Goal: Task Accomplishment & Management: Manage account settings

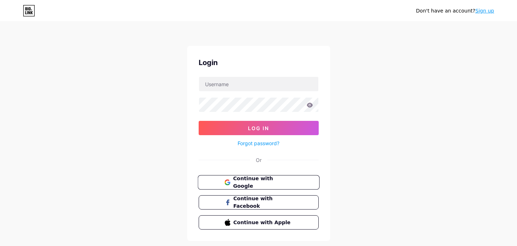
click at [269, 184] on span "Continue with Google" at bounding box center [263, 182] width 60 height 15
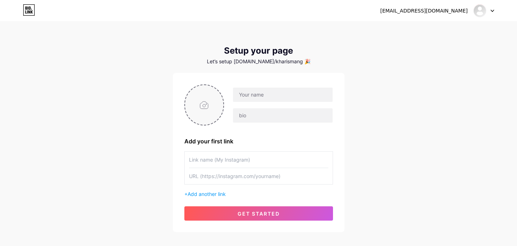
click at [200, 118] on input "file" at bounding box center [204, 105] width 39 height 40
type input "C:\fakepath\B 1 (2)-Photoroom.png"
click at [218, 89] on circle at bounding box center [220, 90] width 8 height 8
click at [196, 103] on input "file" at bounding box center [204, 105] width 39 height 40
type input "C:\fakepath\B 1 (2).jpg"
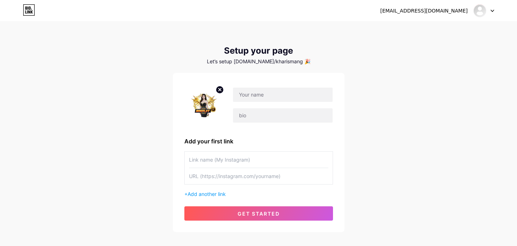
click at [221, 89] on icon at bounding box center [220, 89] width 3 height 3
click at [185, 106] on input "file" at bounding box center [204, 105] width 39 height 40
type input "C:\fakepath\B_1__16_-removebg-preview.png"
click at [220, 89] on circle at bounding box center [220, 90] width 8 height 8
click at [478, 88] on div "watikharisma740@gmail.com Dashboard Logout Setup your page Let’s setup bio.link…" at bounding box center [258, 127] width 517 height 255
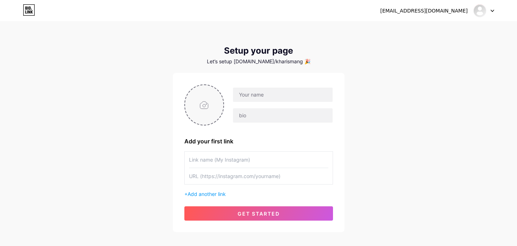
click at [194, 101] on input "file" at bounding box center [204, 105] width 39 height 40
type input "C:\fakepath\B 1 (17).png"
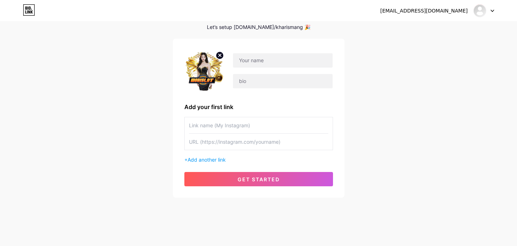
scroll to position [38, 0]
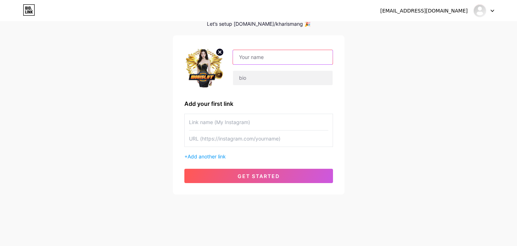
click at [270, 58] on input "text" at bounding box center [282, 57] width 99 height 14
click at [276, 61] on input "text" at bounding box center [282, 57] width 99 height 14
type input "DIGISLOT"
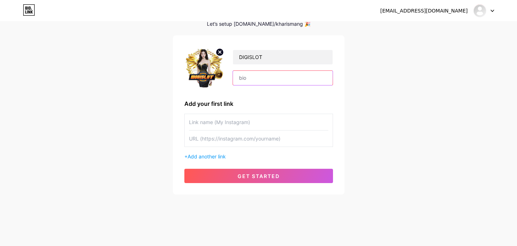
click at [283, 78] on input "text" at bounding box center [282, 78] width 99 height 14
type input "DIGISLOT - Situs paling gacor dalam urusan perscatteran"
click at [472, 69] on div "watikharisma740@gmail.com Dashboard Logout Setup your page Let’s setup bio.link…" at bounding box center [258, 89] width 517 height 255
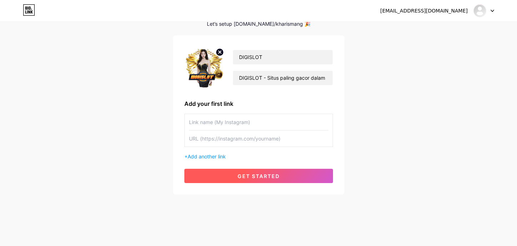
click at [281, 174] on button "get started" at bounding box center [258, 176] width 149 height 14
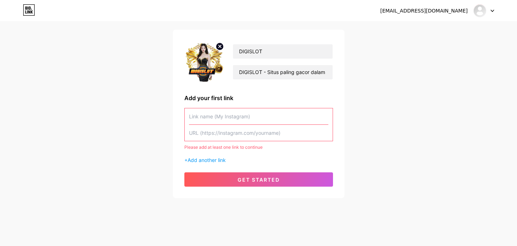
scroll to position [47, 0]
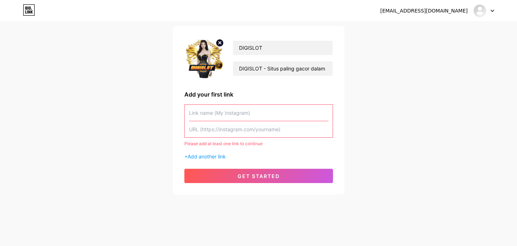
click at [436, 154] on div "watikharisma740@gmail.com Dashboard Logout Setup your page Let’s setup bio.link…" at bounding box center [258, 85] width 517 height 264
click at [215, 158] on span "Add another link" at bounding box center [207, 156] width 38 height 6
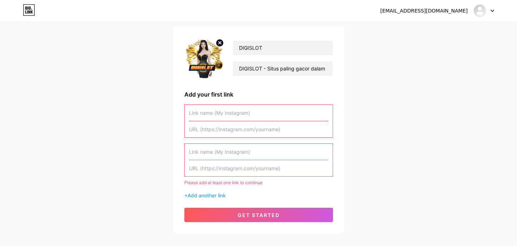
click at [272, 147] on input "text" at bounding box center [258, 152] width 139 height 16
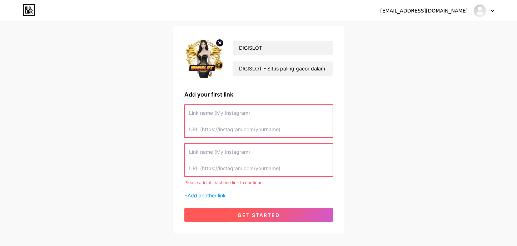
click at [249, 212] on span "get started" at bounding box center [259, 215] width 42 height 6
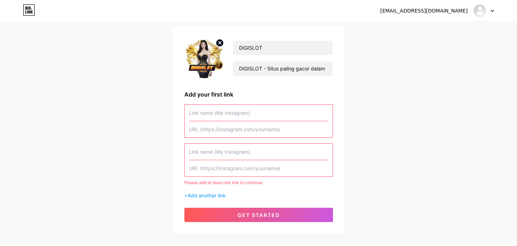
click at [254, 95] on div "Add your first link" at bounding box center [258, 94] width 149 height 9
click at [213, 85] on div "DIGISLOT DIGISLOT - Situs paling gacor dalam urusan perscatteran Add your first…" at bounding box center [258, 130] width 149 height 184
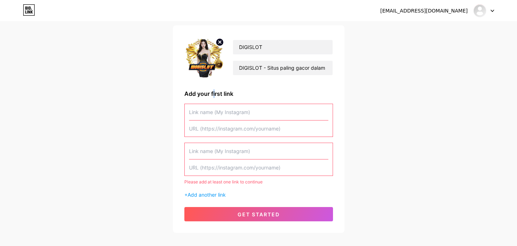
scroll to position [0, 0]
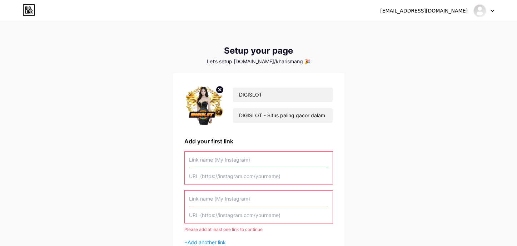
click at [285, 60] on div "Let’s setup bio.link/kharismang 🎉" at bounding box center [258, 62] width 171 height 6
click at [295, 89] on input "DIGISLOT" at bounding box center [282, 95] width 99 height 14
click at [273, 163] on input "text" at bounding box center [258, 159] width 139 height 16
click at [274, 176] on input "text" at bounding box center [258, 176] width 139 height 16
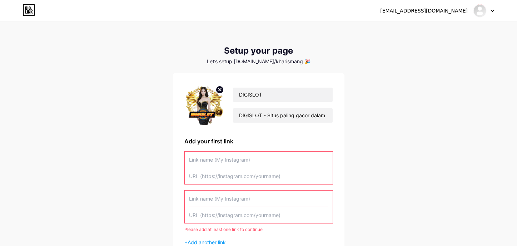
click at [274, 161] on input "text" at bounding box center [258, 159] width 139 height 16
type input "d"
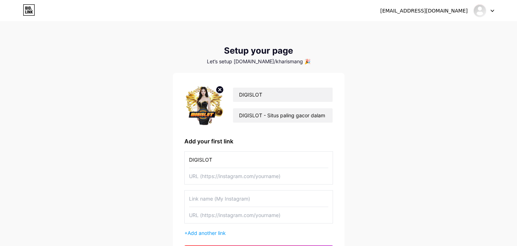
click at [273, 178] on input "text" at bounding box center [258, 176] width 139 height 16
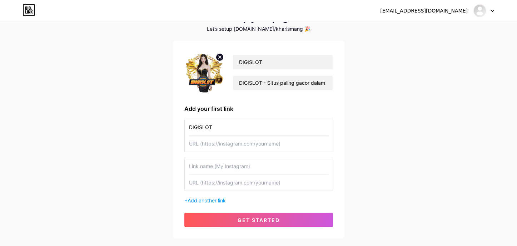
scroll to position [76, 0]
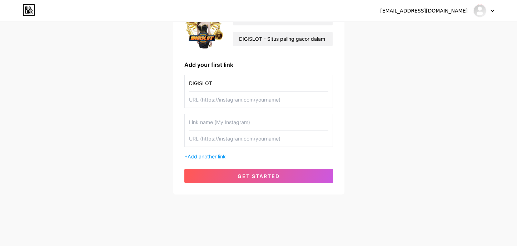
click at [254, 171] on button "get started" at bounding box center [258, 176] width 149 height 14
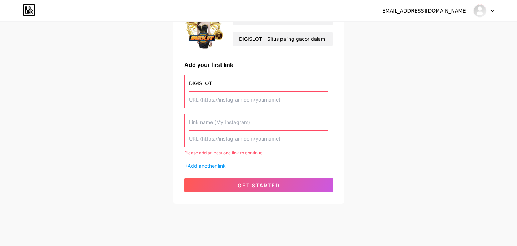
drag, startPoint x: 264, startPoint y: 126, endPoint x: 351, endPoint y: 140, distance: 87.6
click at [372, 142] on div "watikharisma740@gmail.com Dashboard Logout Setup your page Let’s setup bio.link…" at bounding box center [258, 75] width 517 height 303
type input "d"
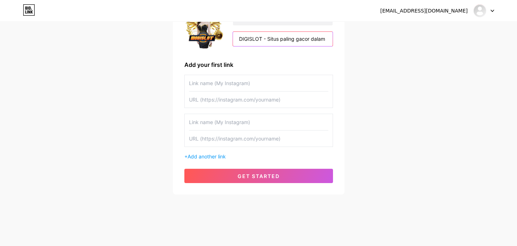
type input "DIGISLOT - s"
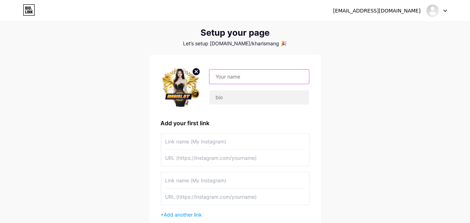
scroll to position [0, 0]
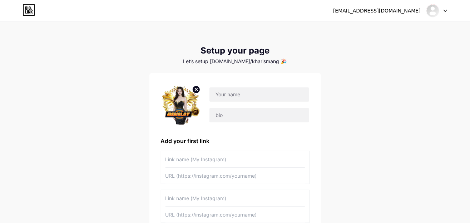
click at [32, 12] on icon at bounding box center [29, 9] width 12 height 11
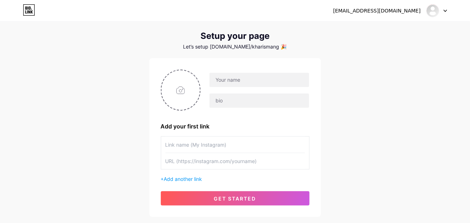
scroll to position [43, 0]
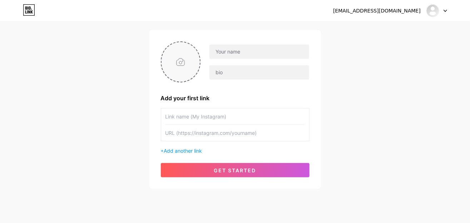
click at [185, 55] on input "file" at bounding box center [180, 62] width 39 height 40
type input "C:\fakepath\B 1 (17).png"
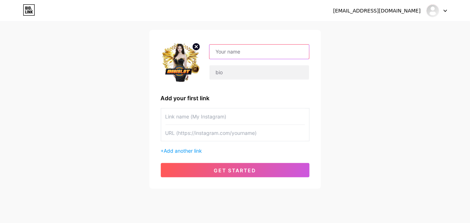
click at [252, 52] on input "text" at bounding box center [258, 52] width 99 height 14
type input "DIGISLOT"
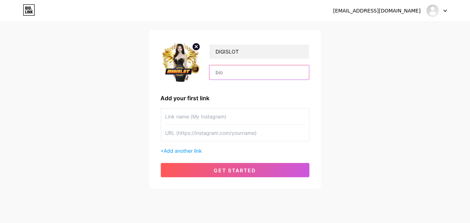
click at [256, 74] on input "text" at bounding box center [258, 72] width 99 height 14
click at [249, 74] on input "text" at bounding box center [258, 72] width 99 height 14
paste input "GALAXY88NEW - Situs paling tepat dan unggul dalam urusan perscatteran"
click at [245, 73] on input "GALAXY88NEW - Situs paling tepat dan unggul dalam urusan perscatteran" at bounding box center [258, 72] width 99 height 14
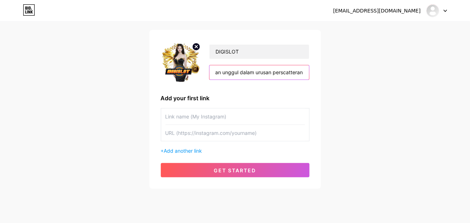
scroll to position [0, 0]
drag, startPoint x: 245, startPoint y: 73, endPoint x: 238, endPoint y: 67, distance: 9.6
click at [149, 75] on div "watikharisma740@gmail.com Dashboard Logout Setup your page Let’s setup bio.link…" at bounding box center [235, 84] width 470 height 255
click at [243, 75] on input "GALAXY88NEW - Situs paling tepat dan unggul dalam urusan perscatteran" at bounding box center [258, 72] width 99 height 14
click at [243, 74] on input "GALAXY88NEW - Situs paling tepat dan unggul dalam urusan perscatteran" at bounding box center [258, 72] width 99 height 14
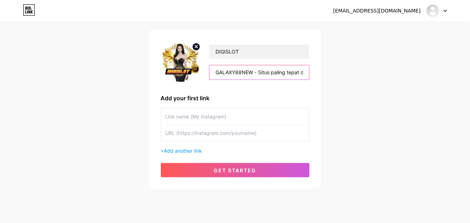
click at [243, 74] on input "GALAXY88NEW - Situs paling tepat dan unggul dalam urusan perscatteran" at bounding box center [258, 72] width 99 height 14
type input "DIGISLOT - Situs paling tepat dan unggul dalam urusan perscatteran"
click at [367, 85] on div "watikharisma740@gmail.com Dashboard Logout Setup your page Let’s setup bio.link…" at bounding box center [235, 84] width 470 height 255
click at [250, 119] on input "text" at bounding box center [234, 117] width 139 height 16
type input "DIGISLOT"
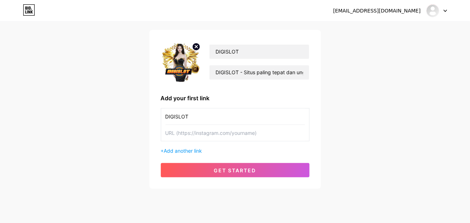
click at [265, 132] on input "text" at bounding box center [234, 133] width 139 height 16
type input "digislot"
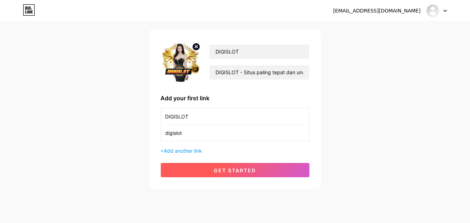
click at [249, 174] on button "get started" at bounding box center [235, 170] width 149 height 14
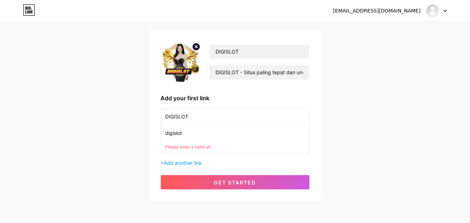
click at [224, 139] on input "digislot" at bounding box center [234, 133] width 139 height 16
click at [226, 136] on input "digislot" at bounding box center [234, 133] width 139 height 16
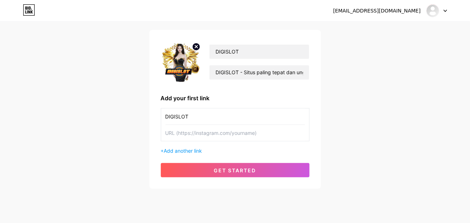
click at [219, 134] on input "text" at bounding box center [234, 133] width 139 height 16
click at [204, 113] on input "DIGISLOT" at bounding box center [234, 117] width 139 height 16
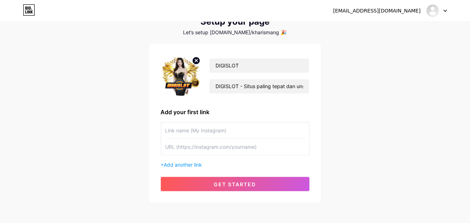
scroll to position [21, 0]
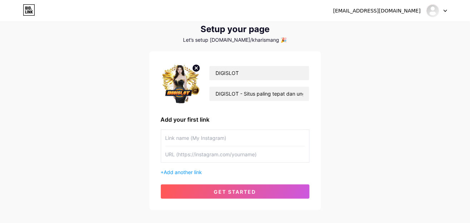
click at [373, 80] on div "watikharisma740@gmail.com Dashboard Logout Setup your page Let’s setup bio.link…" at bounding box center [235, 106] width 470 height 255
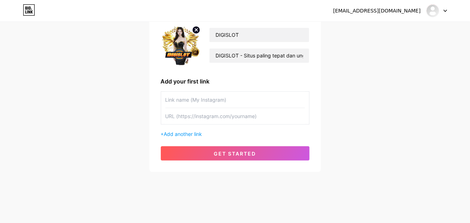
click at [447, 7] on div at bounding box center [436, 10] width 21 height 13
click at [399, 31] on link "Dashboard" at bounding box center [402, 29] width 89 height 19
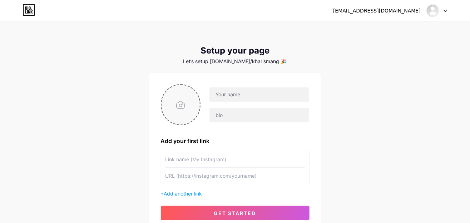
click at [178, 106] on input "file" at bounding box center [180, 105] width 39 height 40
type input "C:\fakepath\B 1 (17).png"
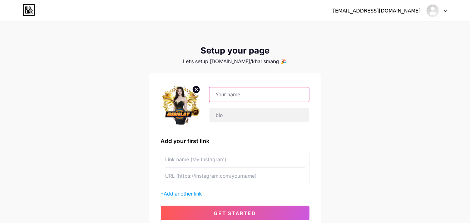
click at [258, 96] on input "text" at bounding box center [258, 95] width 99 height 14
type input "DIGISLOT"
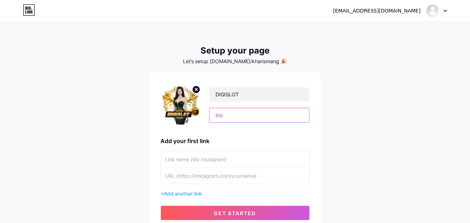
click at [249, 113] on input "text" at bounding box center [258, 115] width 99 height 14
type input "DIGISLOT - Situs paling tepat dan unggul dalam urusan perscatteran"
click at [230, 156] on input "text" at bounding box center [234, 159] width 139 height 16
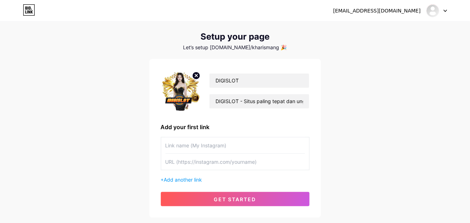
scroll to position [21, 0]
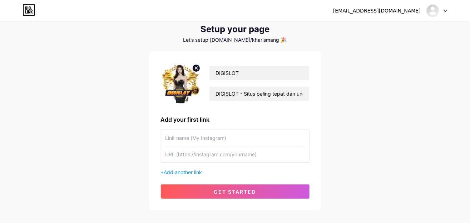
click at [254, 138] on input "text" at bounding box center [234, 138] width 139 height 16
click at [178, 135] on input "text" at bounding box center [234, 138] width 139 height 16
type input "d"
type input "DIGISLOT"
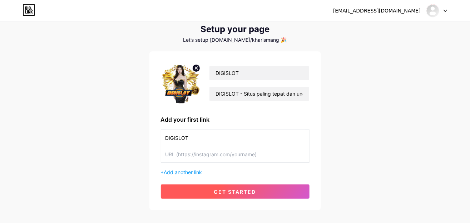
click at [247, 189] on span "get started" at bounding box center [235, 192] width 42 height 6
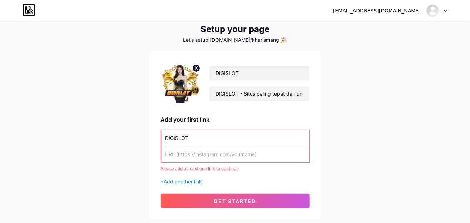
click at [249, 153] on input "text" at bounding box center [234, 154] width 139 height 16
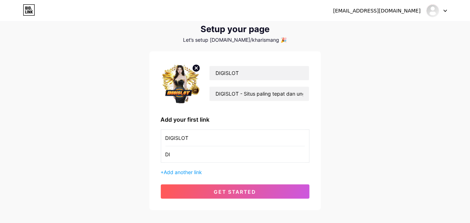
type input "D"
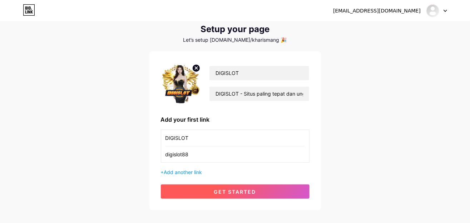
click at [271, 192] on button "get started" at bounding box center [235, 192] width 149 height 14
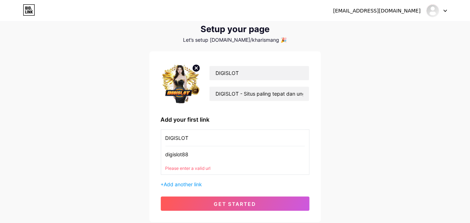
click at [205, 157] on input "digislot88" at bounding box center [234, 154] width 139 height 16
click at [212, 153] on input "digislot88" at bounding box center [234, 154] width 139 height 16
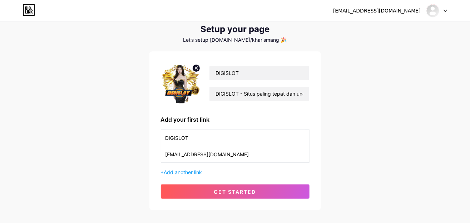
type input "digislot88@gmail.com"
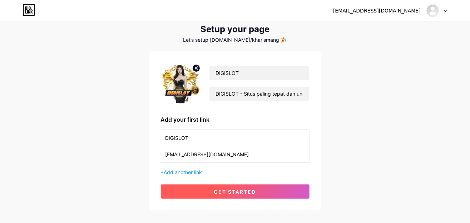
click at [248, 187] on button "get started" at bounding box center [235, 192] width 149 height 14
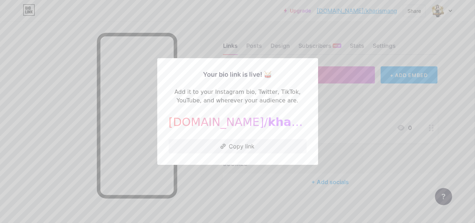
click at [140, 176] on div at bounding box center [237, 111] width 475 height 223
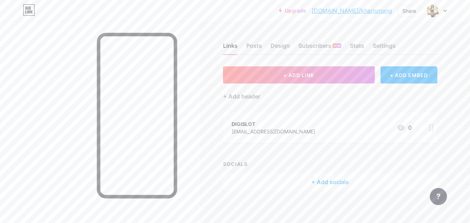
click at [334, 132] on div "DIGISLOT digislot88@gmail.com 0" at bounding box center [322, 128] width 180 height 16
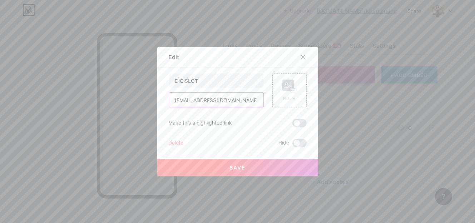
click at [235, 101] on input "digislot88@gmail.com" at bounding box center [216, 100] width 94 height 14
click at [341, 104] on div at bounding box center [237, 111] width 475 height 223
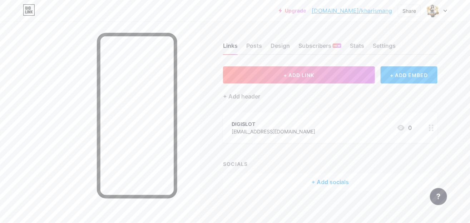
click at [433, 129] on icon at bounding box center [431, 128] width 5 height 7
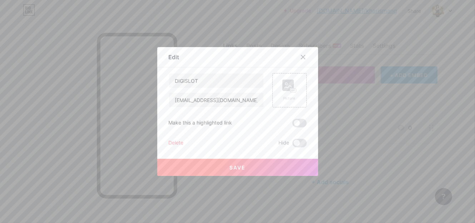
click at [169, 143] on div "Delete" at bounding box center [176, 143] width 15 height 9
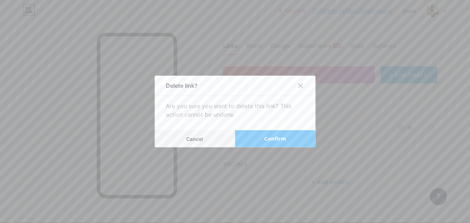
click at [265, 137] on span "Confirm" at bounding box center [275, 139] width 22 height 8
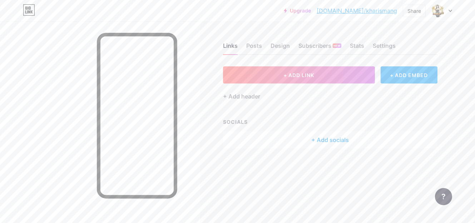
click at [345, 138] on div "+ Add socials" at bounding box center [330, 139] width 214 height 17
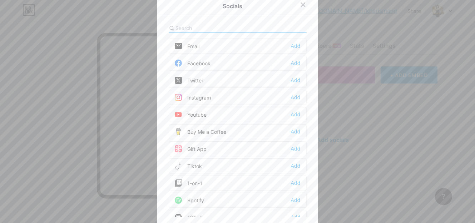
click at [376, 120] on div at bounding box center [237, 111] width 475 height 223
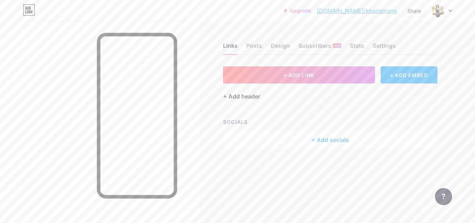
click at [247, 98] on div "+ Add header" at bounding box center [241, 96] width 37 height 9
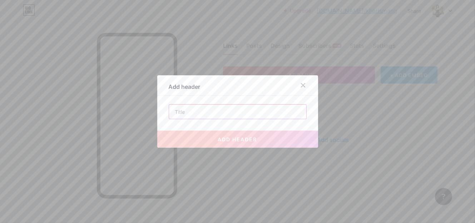
click at [236, 111] on input "text" at bounding box center [237, 112] width 137 height 14
click at [192, 111] on input "text" at bounding box center [237, 112] width 137 height 14
paste input "LOGIN GALAXY88NEW"
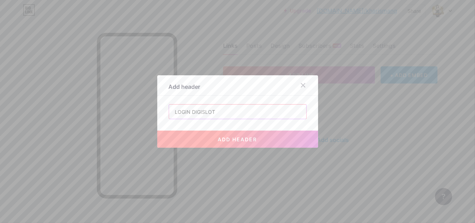
type input "LOGIN DIGISLOT"
click at [262, 139] on button "add header" at bounding box center [237, 139] width 161 height 17
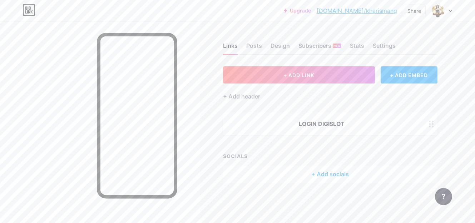
click at [427, 119] on div at bounding box center [431, 124] width 12 height 23
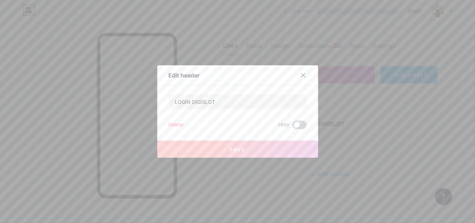
click at [292, 125] on span at bounding box center [299, 125] width 14 height 9
click at [292, 127] on input "checkbox" at bounding box center [292, 127] width 0 height 0
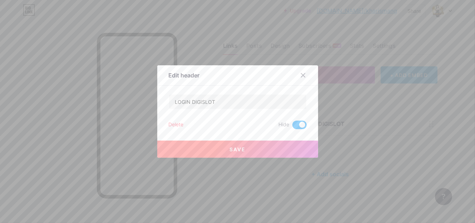
click at [298, 126] on span at bounding box center [299, 125] width 14 height 9
click at [292, 127] on input "checkbox" at bounding box center [292, 127] width 0 height 0
drag, startPoint x: 300, startPoint y: 75, endPoint x: 307, endPoint y: 78, distance: 7.8
click at [301, 75] on icon at bounding box center [303, 76] width 4 height 4
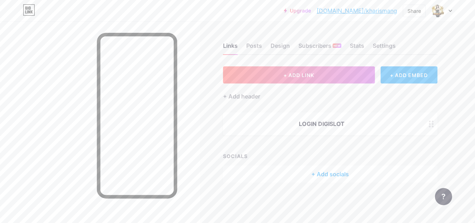
click at [417, 75] on div "+ ADD EMBED" at bounding box center [408, 74] width 57 height 17
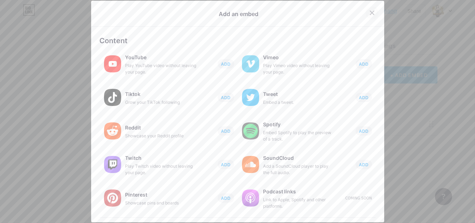
click at [370, 9] on div at bounding box center [371, 12] width 13 height 13
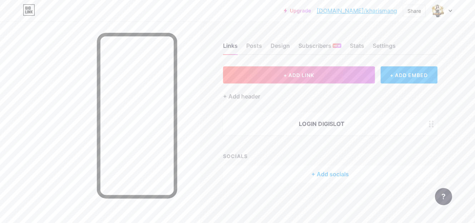
click at [433, 124] on icon at bounding box center [431, 124] width 5 height 7
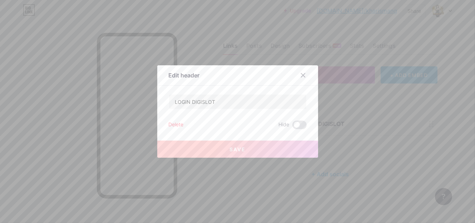
click at [172, 126] on div "Delete" at bounding box center [176, 125] width 15 height 9
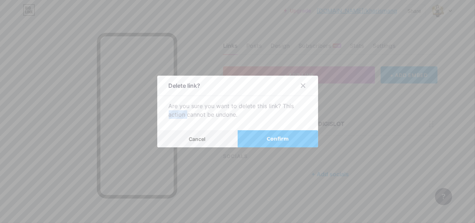
click at [173, 126] on div "Delete link? Are you sure you want to delete this link? This action cannot be u…" at bounding box center [237, 112] width 161 height 72
click at [265, 134] on button "Confirm" at bounding box center [278, 138] width 80 height 17
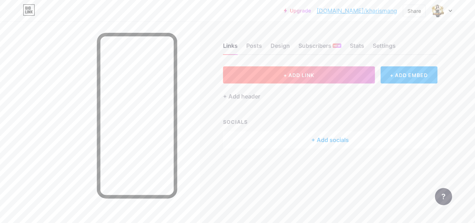
click at [310, 80] on button "+ ADD LINK" at bounding box center [299, 74] width 152 height 17
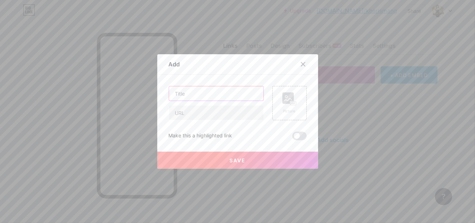
click at [218, 94] on input "text" at bounding box center [216, 93] width 94 height 14
paste input "LOGIN GALAXY88NEW"
type input "LOGIN DIGISLOT"
click at [218, 115] on input "text" at bounding box center [216, 113] width 94 height 14
click at [212, 110] on input "text" at bounding box center [216, 113] width 94 height 14
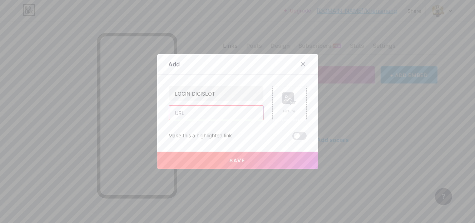
paste input "https://rebrand.ly/digi2th"
type input "https://rebrand.ly/digi2th"
click at [256, 159] on button "Save" at bounding box center [237, 160] width 161 height 17
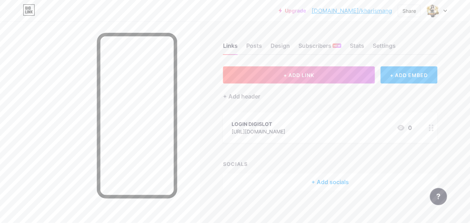
click at [432, 125] on circle at bounding box center [433, 126] width 2 height 2
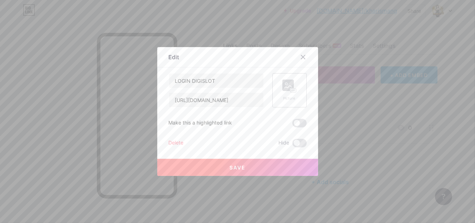
click at [284, 87] on icon at bounding box center [287, 87] width 7 height 2
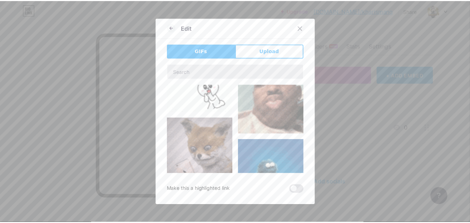
scroll to position [43, 0]
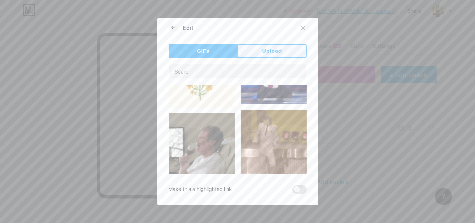
click at [280, 54] on button "Upload" at bounding box center [272, 51] width 69 height 14
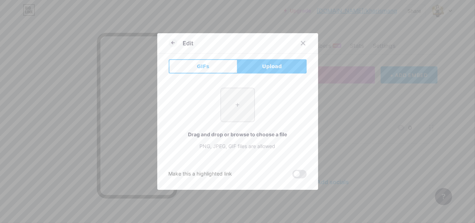
click at [237, 103] on input "file" at bounding box center [238, 105] width 34 height 34
type input "C:\fakepath\image-Photoroom (24).png"
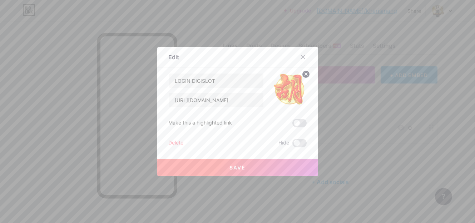
click at [279, 169] on button "Save" at bounding box center [237, 167] width 161 height 17
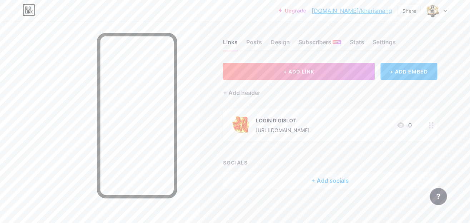
scroll to position [5, 0]
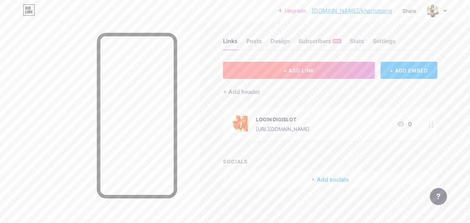
click at [336, 75] on button "+ ADD LINK" at bounding box center [299, 70] width 152 height 17
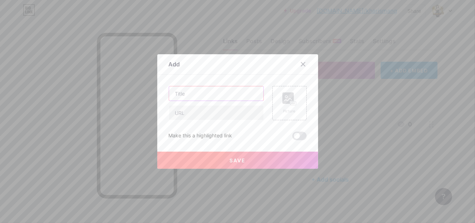
click at [192, 93] on input "text" at bounding box center [216, 93] width 94 height 14
click at [206, 96] on input "text" at bounding box center [216, 93] width 94 height 14
type input "DAFTAR DIGISLOT"
click at [218, 114] on input "text" at bounding box center [216, 113] width 94 height 14
paste input "REGISTER GALAXY88NEW"
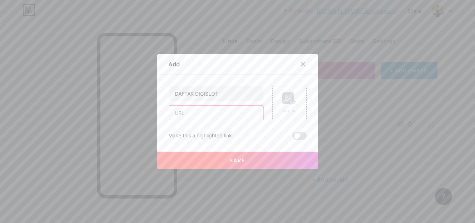
type input "REGISTER GALAXY88NEW"
click at [230, 112] on input "text" at bounding box center [216, 113] width 94 height 14
paste input "https://rebrand.ly/digi2th"
type input "https://rebrand.ly/digi2th"
click at [289, 98] on rect at bounding box center [287, 98] width 11 height 11
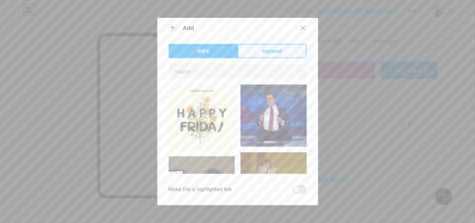
click at [267, 54] on span "Upload" at bounding box center [272, 52] width 20 height 8
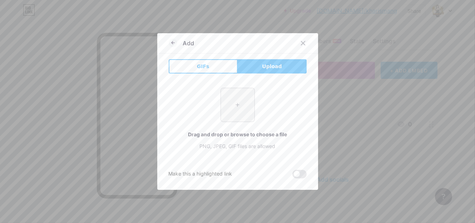
click at [233, 96] on input "file" at bounding box center [238, 105] width 34 height 34
type input "C:\fakepath\image-Photoroom (24).png"
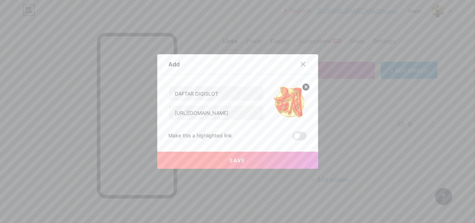
click at [293, 163] on button "Save" at bounding box center [237, 160] width 161 height 17
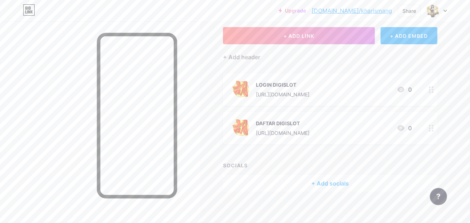
scroll to position [43, 0]
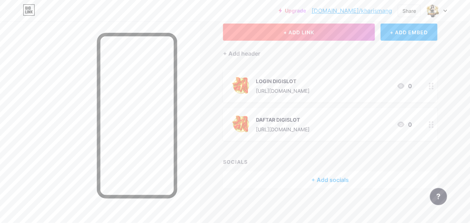
click at [342, 32] on button "+ ADD LINK" at bounding box center [299, 32] width 152 height 17
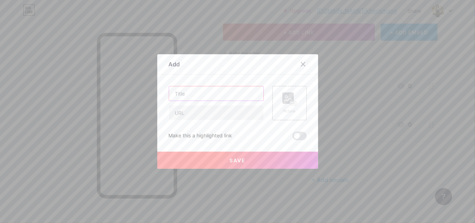
click at [239, 96] on input "text" at bounding box center [216, 93] width 94 height 14
type input "D"
click at [218, 89] on input "text" at bounding box center [216, 93] width 94 height 14
type input "RTP AKURAT DIGISLOT"
click at [208, 112] on input "text" at bounding box center [216, 113] width 94 height 14
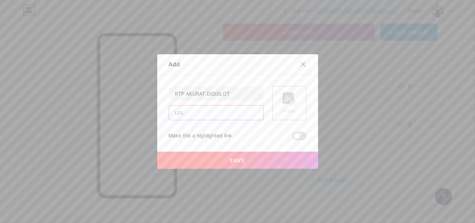
paste input "https://rebrand.ly/digi2th"
type input "https://rebrand.ly/digi2th"
click at [285, 99] on rect at bounding box center [287, 98] width 11 height 11
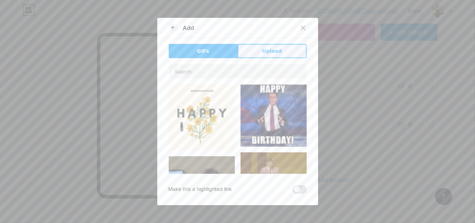
click at [285, 50] on button "Upload" at bounding box center [272, 51] width 69 height 14
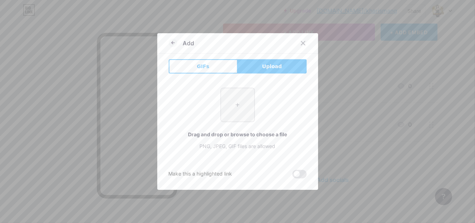
click at [245, 106] on input "file" at bounding box center [238, 105] width 34 height 34
type input "C:\fakepath\image-Photoroom (25).png"
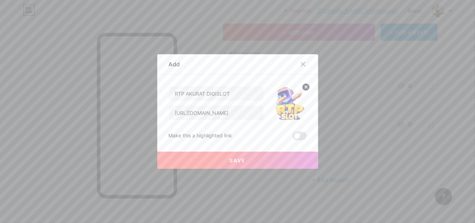
click at [267, 160] on button "Save" at bounding box center [237, 160] width 161 height 17
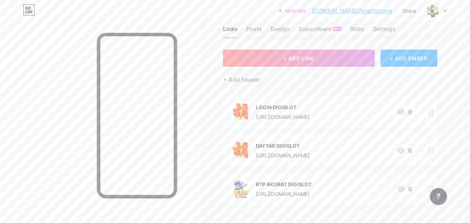
scroll to position [0, 0]
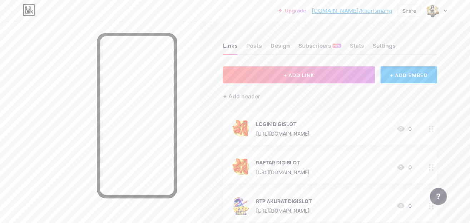
click at [432, 131] on circle at bounding box center [433, 132] width 2 height 2
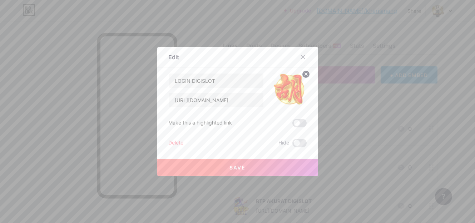
click at [439, 120] on div at bounding box center [237, 111] width 475 height 223
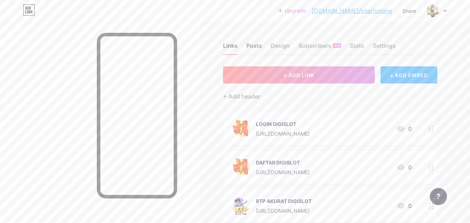
click at [258, 45] on div "Posts" at bounding box center [254, 47] width 16 height 13
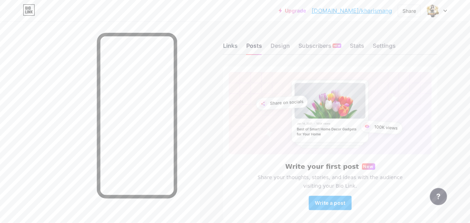
click at [229, 45] on div "Links" at bounding box center [230, 47] width 15 height 13
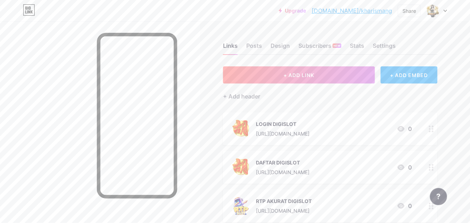
click at [381, 16] on div "Upgrade bio.link/kharis... bio.link/kharismang" at bounding box center [335, 10] width 113 height 13
click at [386, 10] on link "bio.link/kharismang" at bounding box center [352, 10] width 80 height 9
drag, startPoint x: 390, startPoint y: 29, endPoint x: 414, endPoint y: 27, distance: 24.7
click at [390, 29] on div "Links Posts Design Subscribers NEW Stats Settings + ADD LINK + ADD EMBED + Add …" at bounding box center [233, 163] width 467 height 284
click at [384, 12] on link "bio.link/kharismang" at bounding box center [352, 10] width 80 height 9
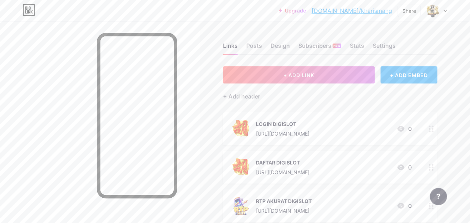
click at [448, 8] on div "Upgrade bio.link/kharis... bio.link/kharismang Share Switch accounts DIGISLOT b…" at bounding box center [235, 10] width 470 height 13
click at [447, 11] on div "Upgrade bio.link/kharis... bio.link/kharismang Share Switch accounts DIGISLOT b…" at bounding box center [235, 10] width 470 height 13
click at [447, 12] on div at bounding box center [436, 10] width 21 height 13
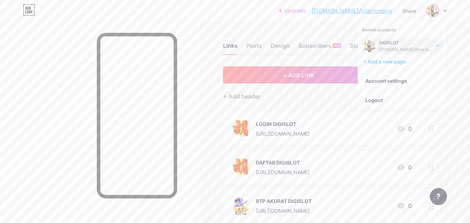
click at [447, 12] on div at bounding box center [436, 10] width 21 height 13
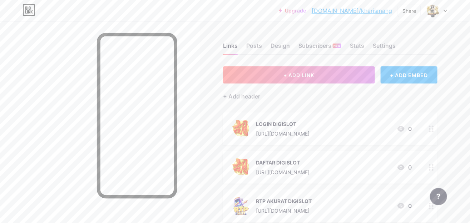
click at [458, 54] on div "Links Posts Design Subscribers NEW Stats Settings + ADD LINK + ADD EMBED + Add …" at bounding box center [233, 163] width 467 height 284
click at [284, 46] on div "Design" at bounding box center [279, 47] width 19 height 13
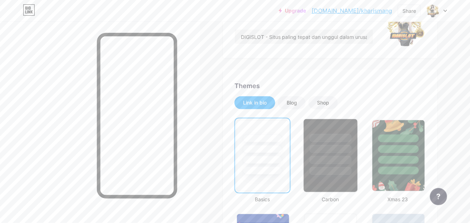
scroll to position [108, 0]
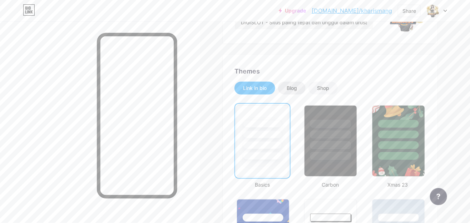
click at [295, 84] on div "Blog" at bounding box center [292, 88] width 28 height 13
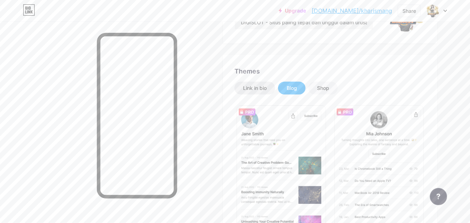
click at [247, 89] on div "Link in bio" at bounding box center [255, 88] width 24 height 7
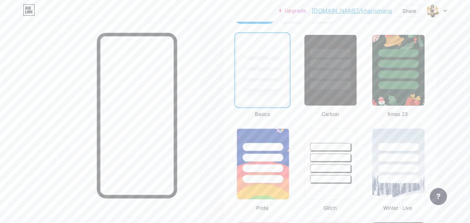
scroll to position [173, 0]
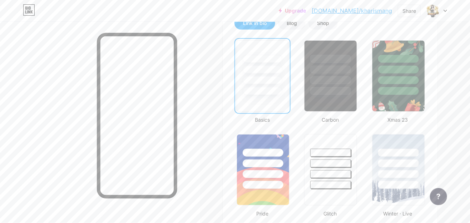
click at [268, 84] on div at bounding box center [263, 80] width 40 height 8
click at [333, 85] on div at bounding box center [331, 68] width 54 height 56
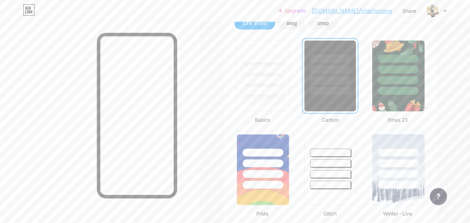
click at [335, 89] on div at bounding box center [330, 91] width 40 height 8
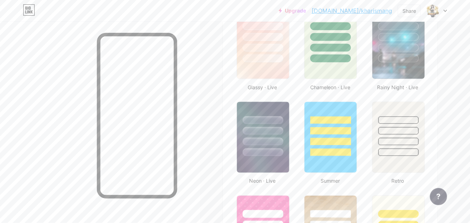
scroll to position [433, 0]
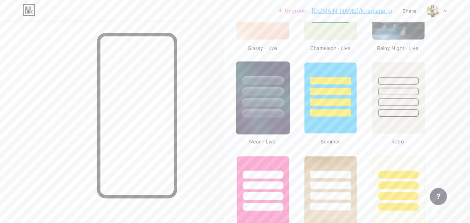
click at [275, 101] on div at bounding box center [263, 103] width 42 height 8
click at [275, 101] on div at bounding box center [263, 103] width 40 height 8
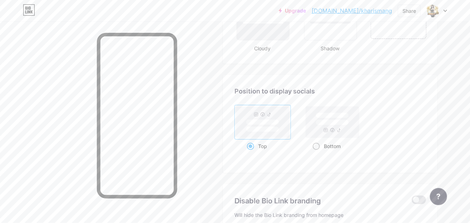
scroll to position [794, 0]
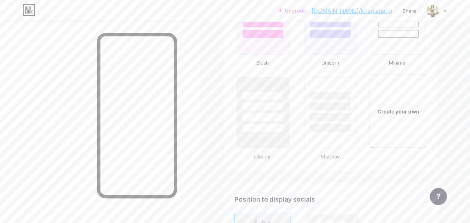
click at [394, 114] on div "Create your own" at bounding box center [398, 111] width 58 height 74
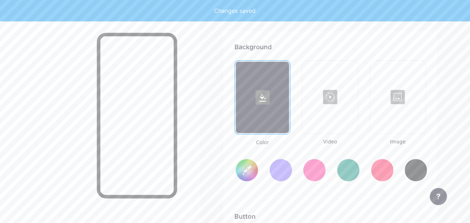
scroll to position [947, 0]
type input "#ffffff"
type input "#000000"
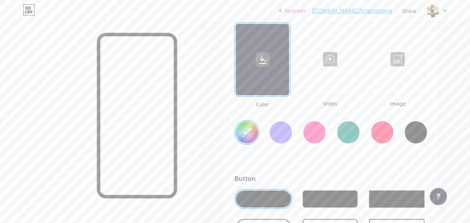
scroll to position [990, 0]
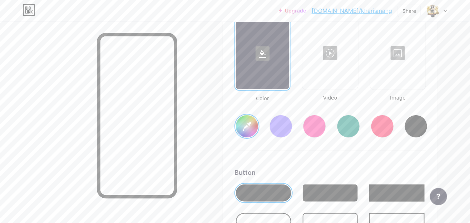
click at [400, 55] on div at bounding box center [398, 53] width 54 height 71
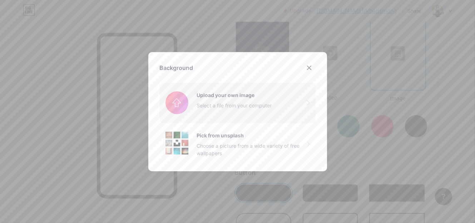
click at [238, 110] on input "file" at bounding box center [238, 103] width 156 height 40
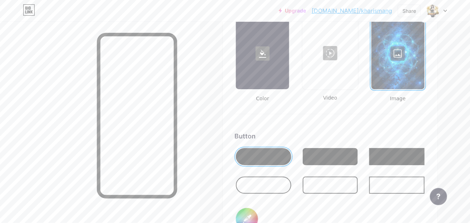
click at [397, 50] on div at bounding box center [397, 53] width 53 height 71
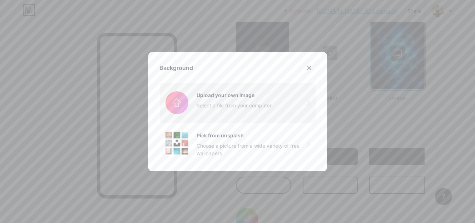
click at [239, 107] on input "file" at bounding box center [238, 103] width 156 height 40
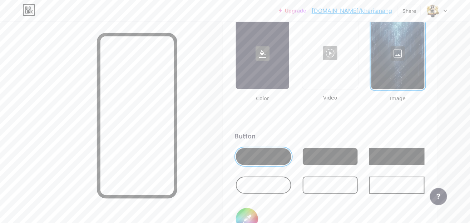
scroll to position [1012, 0]
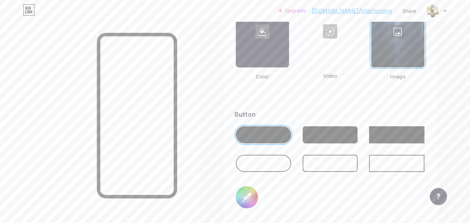
click at [247, 196] on input "#000000" at bounding box center [247, 197] width 22 height 22
type input "#1308af"
click at [369, 100] on div "Background Color Video Image Button #1308af Font Inter Poppins EB Garamond TEKO…" at bounding box center [329, 169] width 191 height 387
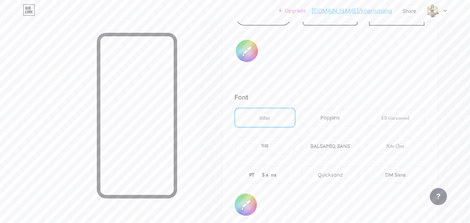
scroll to position [1164, 0]
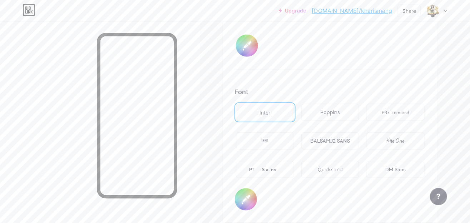
click at [339, 110] on div "Poppins" at bounding box center [329, 113] width 19 height 8
click at [278, 167] on div "PT Sans" at bounding box center [265, 169] width 58 height 17
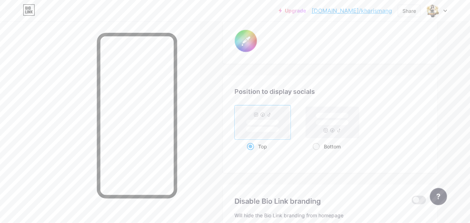
scroll to position [1409, 0]
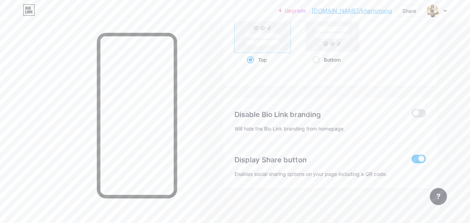
click at [417, 160] on span at bounding box center [419, 159] width 14 height 9
click at [412, 161] on input "checkbox" at bounding box center [412, 161] width 0 height 0
click at [414, 156] on span at bounding box center [419, 159] width 14 height 9
click at [412, 161] on input "checkbox" at bounding box center [412, 161] width 0 height 0
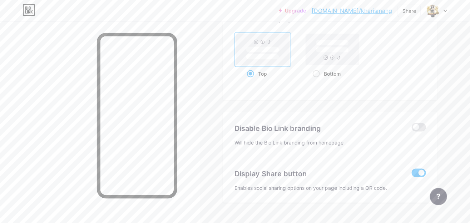
scroll to position [1388, 0]
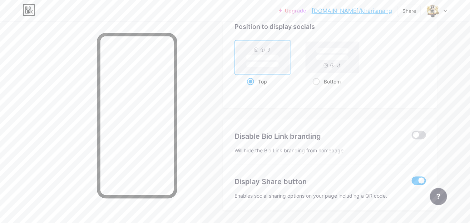
click at [417, 132] on span at bounding box center [419, 135] width 14 height 9
click at [412, 137] on input "checkbox" at bounding box center [412, 137] width 0 height 0
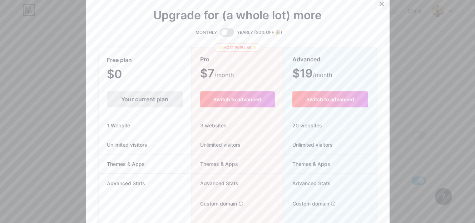
click at [379, 4] on icon at bounding box center [382, 4] width 6 height 6
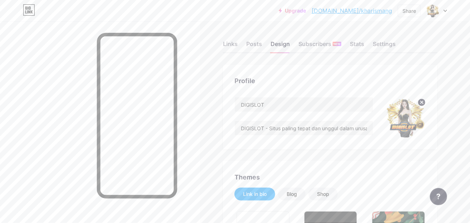
scroll to position [0, 0]
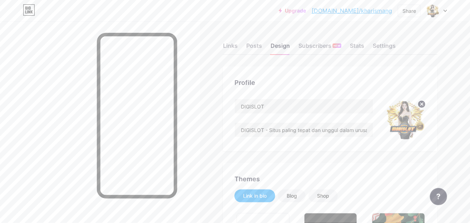
click at [30, 67] on div at bounding box center [100, 132] width 200 height 223
click at [35, 89] on div at bounding box center [100, 132] width 200 height 223
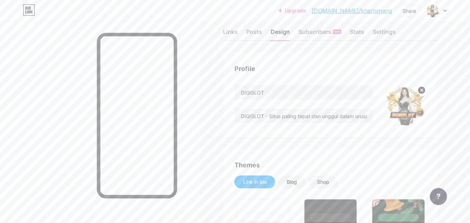
scroll to position [21, 0]
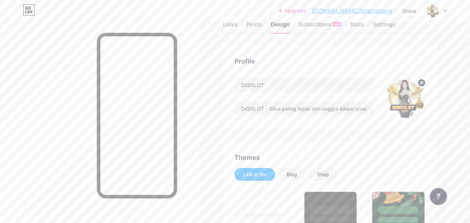
click at [388, 13] on link "bio.link/kharismang" at bounding box center [352, 10] width 80 height 9
